Goal: Complete application form

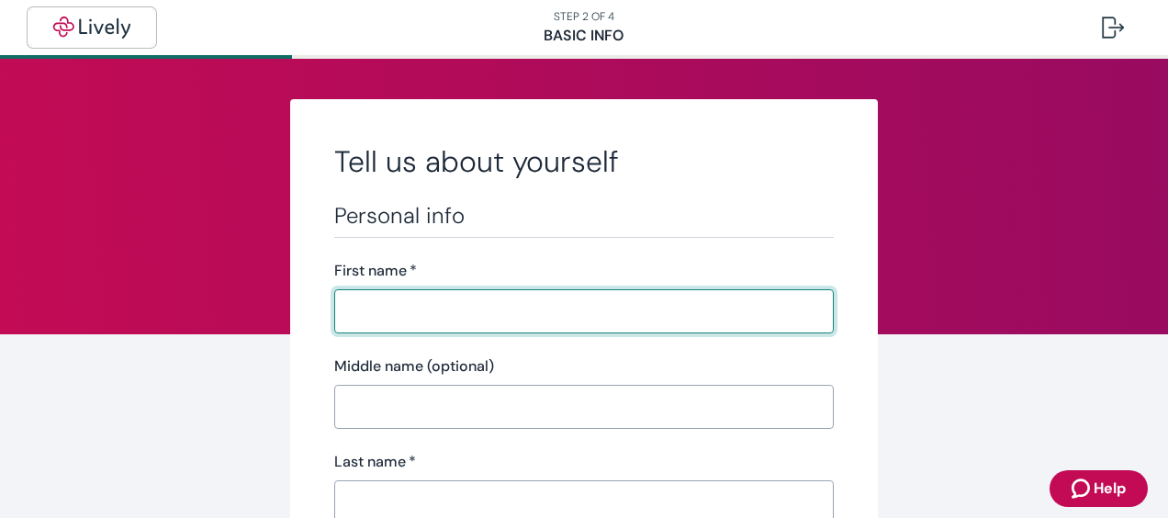
click at [75, 29] on img "button" at bounding box center [91, 28] width 103 height 22
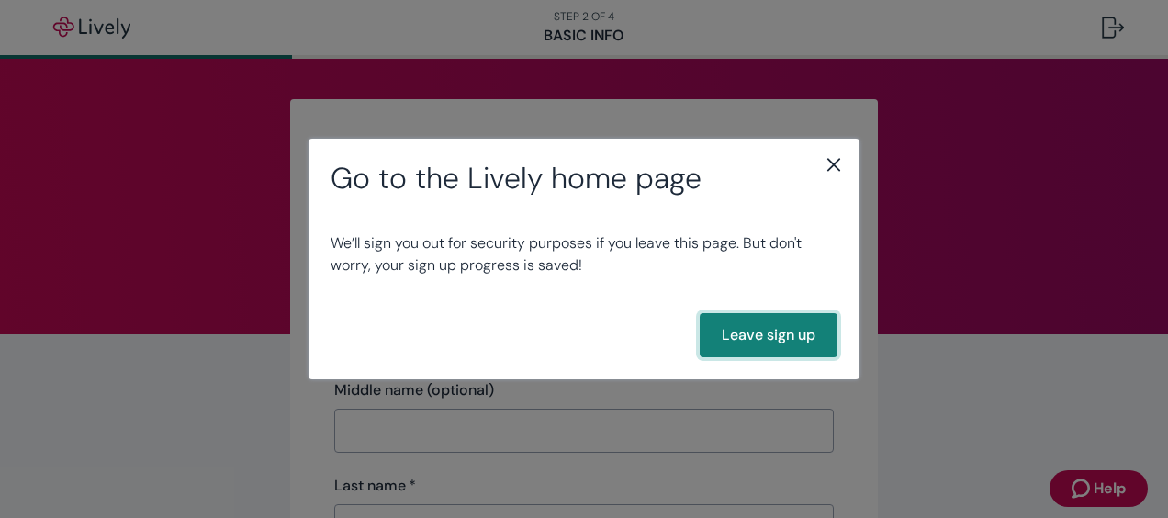
click at [745, 336] on button "Leave sign up" at bounding box center [769, 335] width 138 height 44
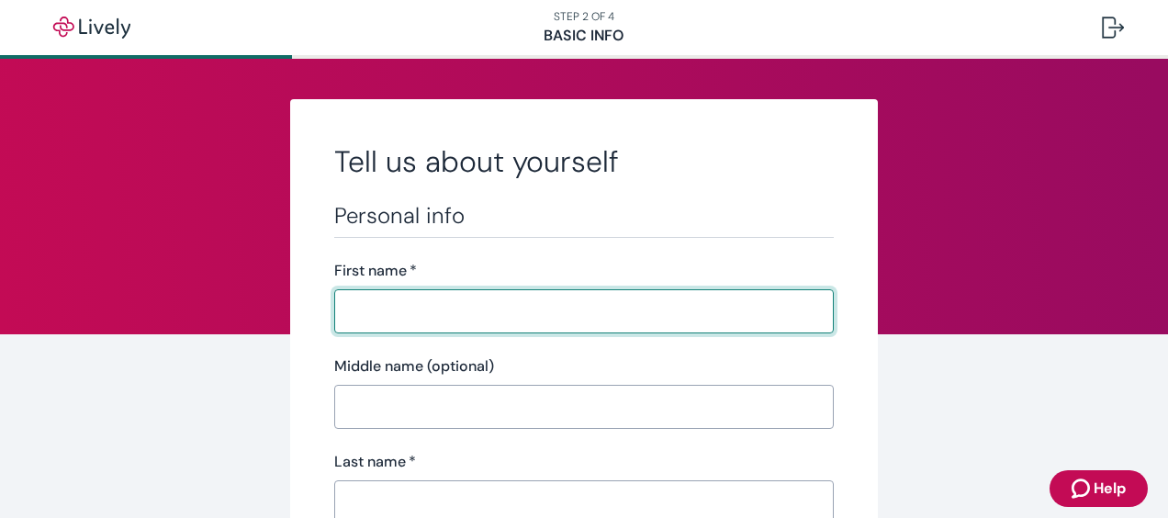
click at [411, 312] on input "First name   *" at bounding box center [584, 311] width 500 height 37
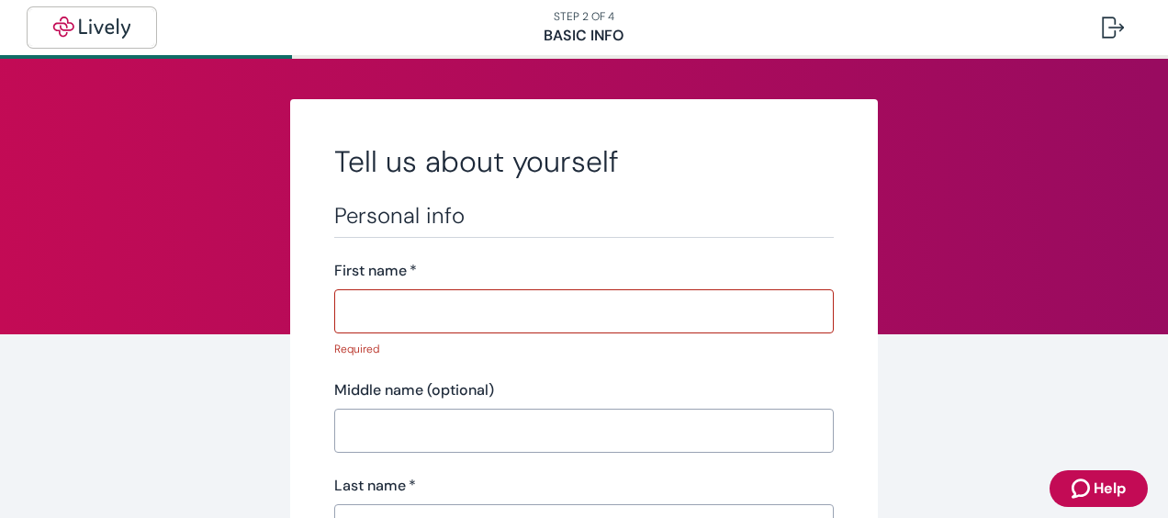
click at [80, 20] on img "button" at bounding box center [91, 28] width 103 height 22
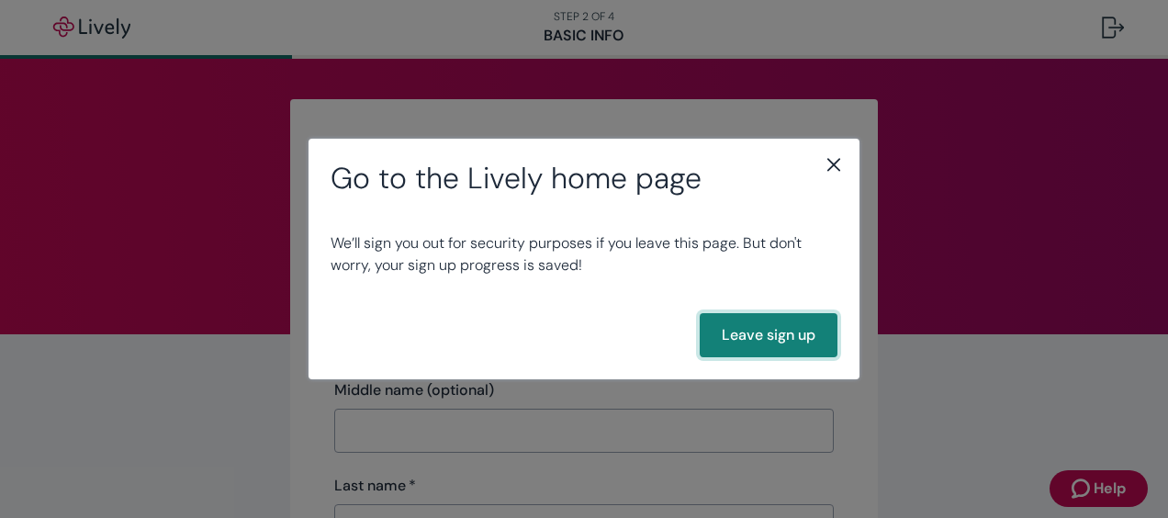
click at [779, 338] on button "Leave sign up" at bounding box center [769, 335] width 138 height 44
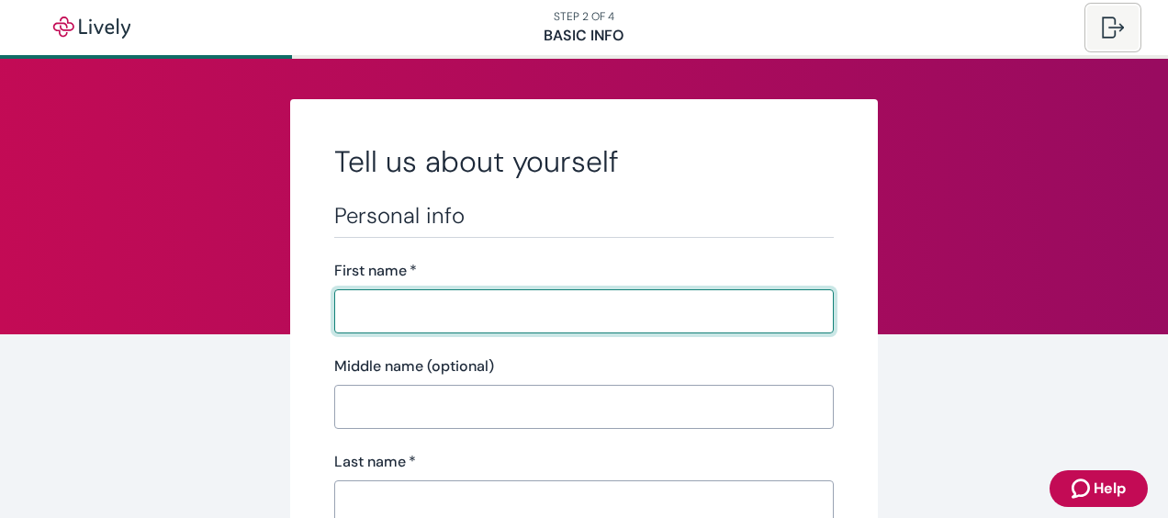
click at [1119, 29] on div at bounding box center [1113, 28] width 22 height 22
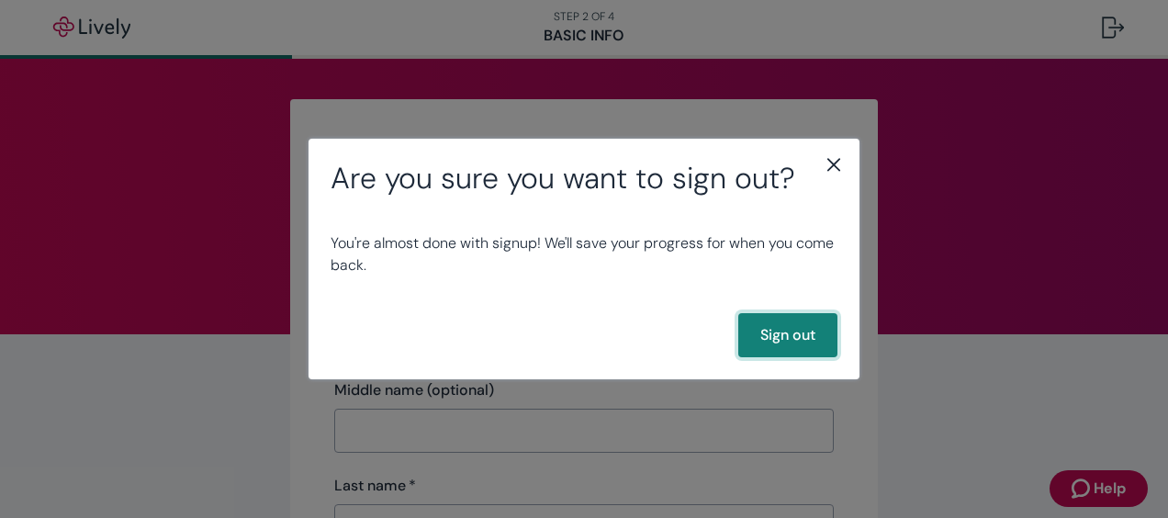
click at [801, 328] on button "Sign out" at bounding box center [787, 335] width 99 height 44
